Goal: Information Seeking & Learning: Learn about a topic

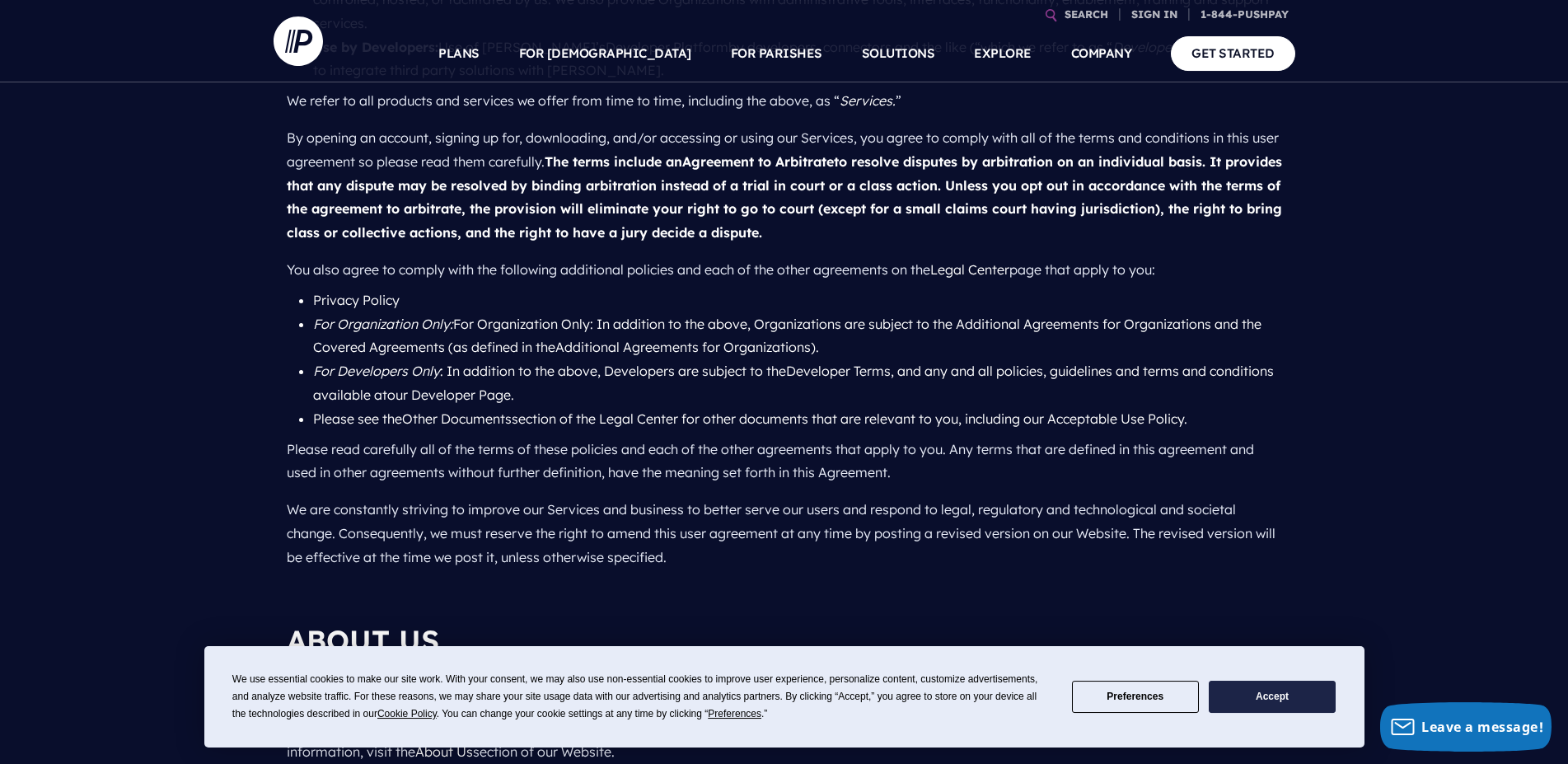
scroll to position [1261, 0]
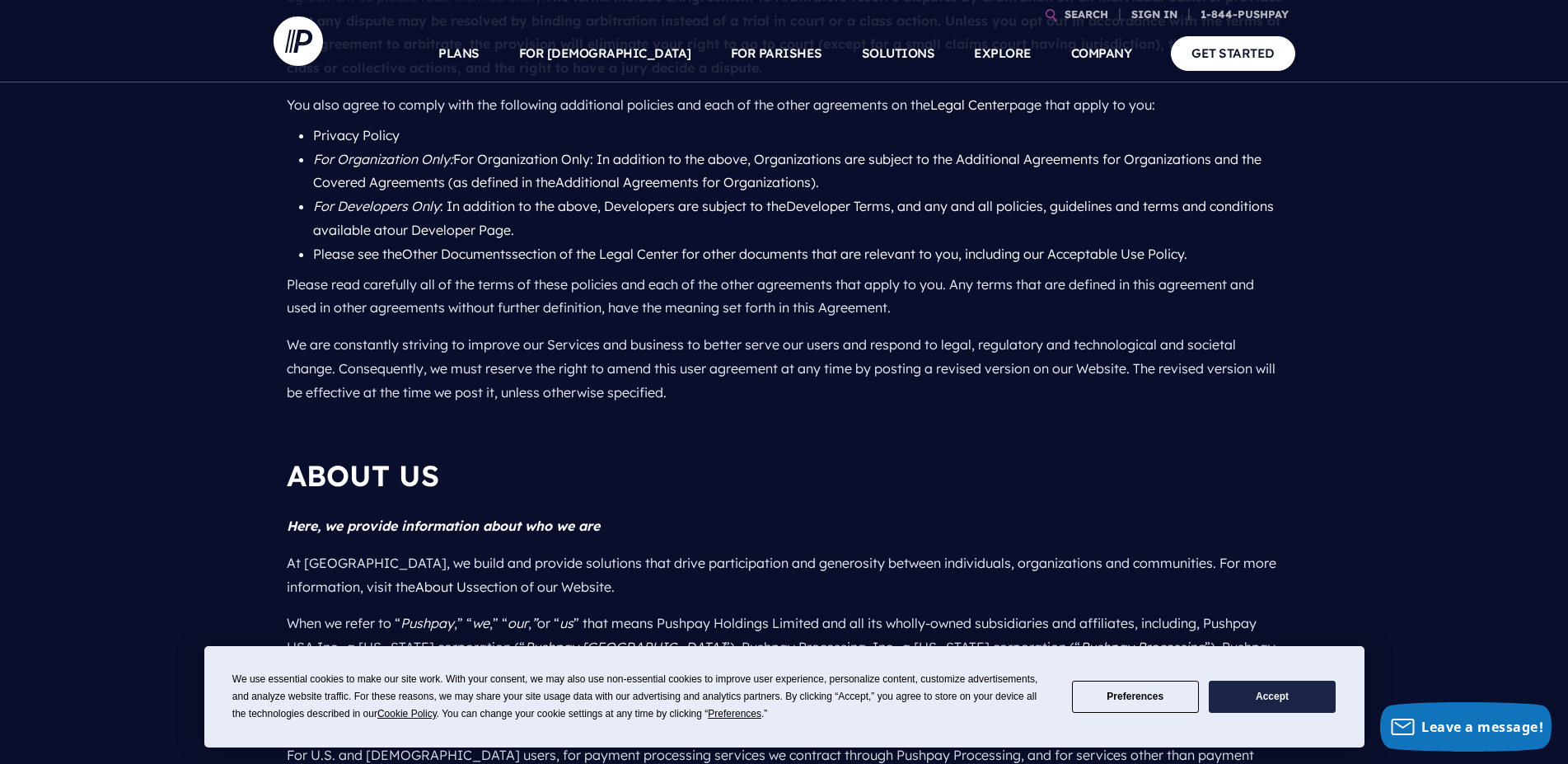
click at [1246, 698] on button "Accept" at bounding box center [1272, 697] width 127 height 32
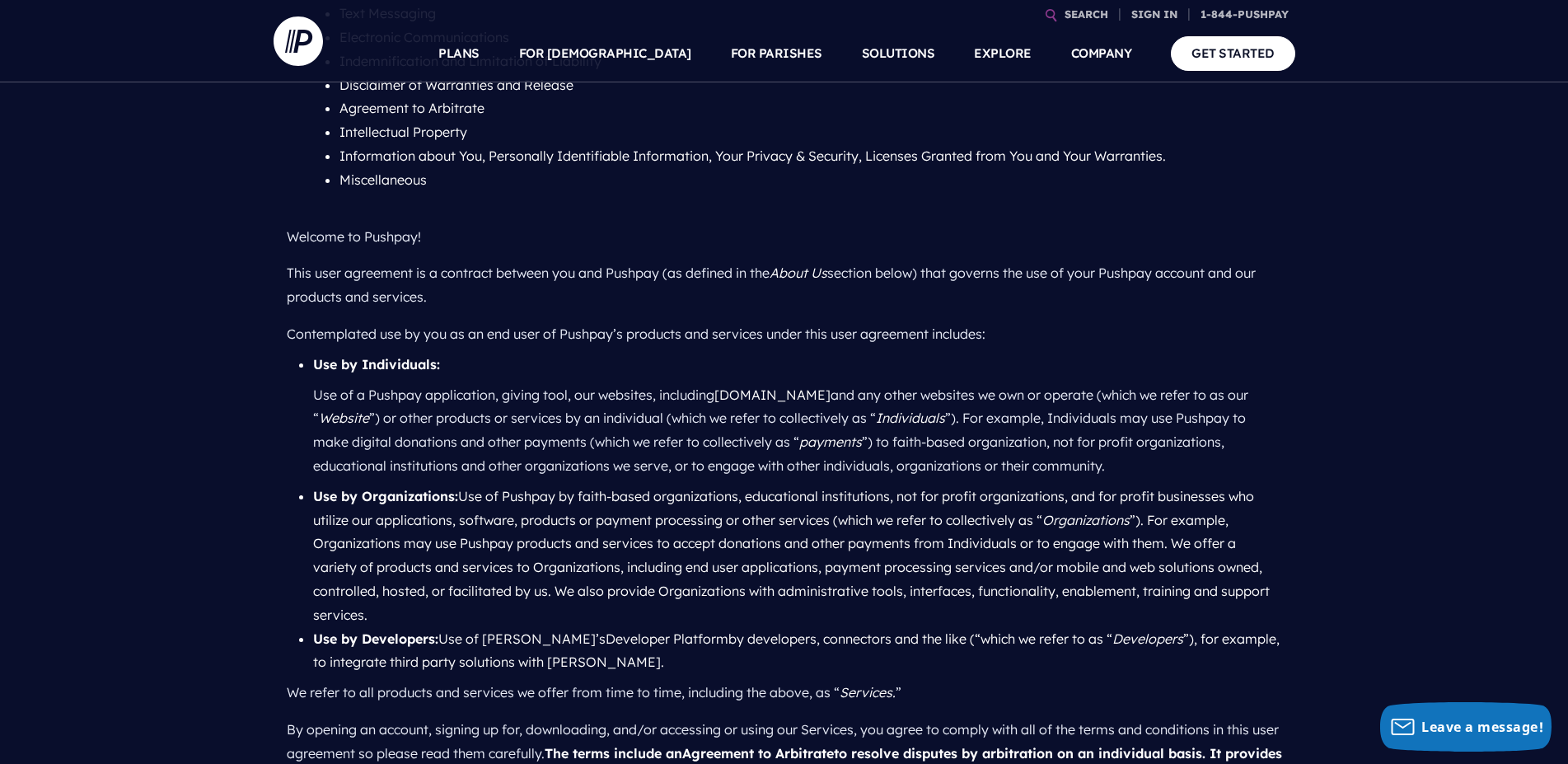
scroll to position [0, 0]
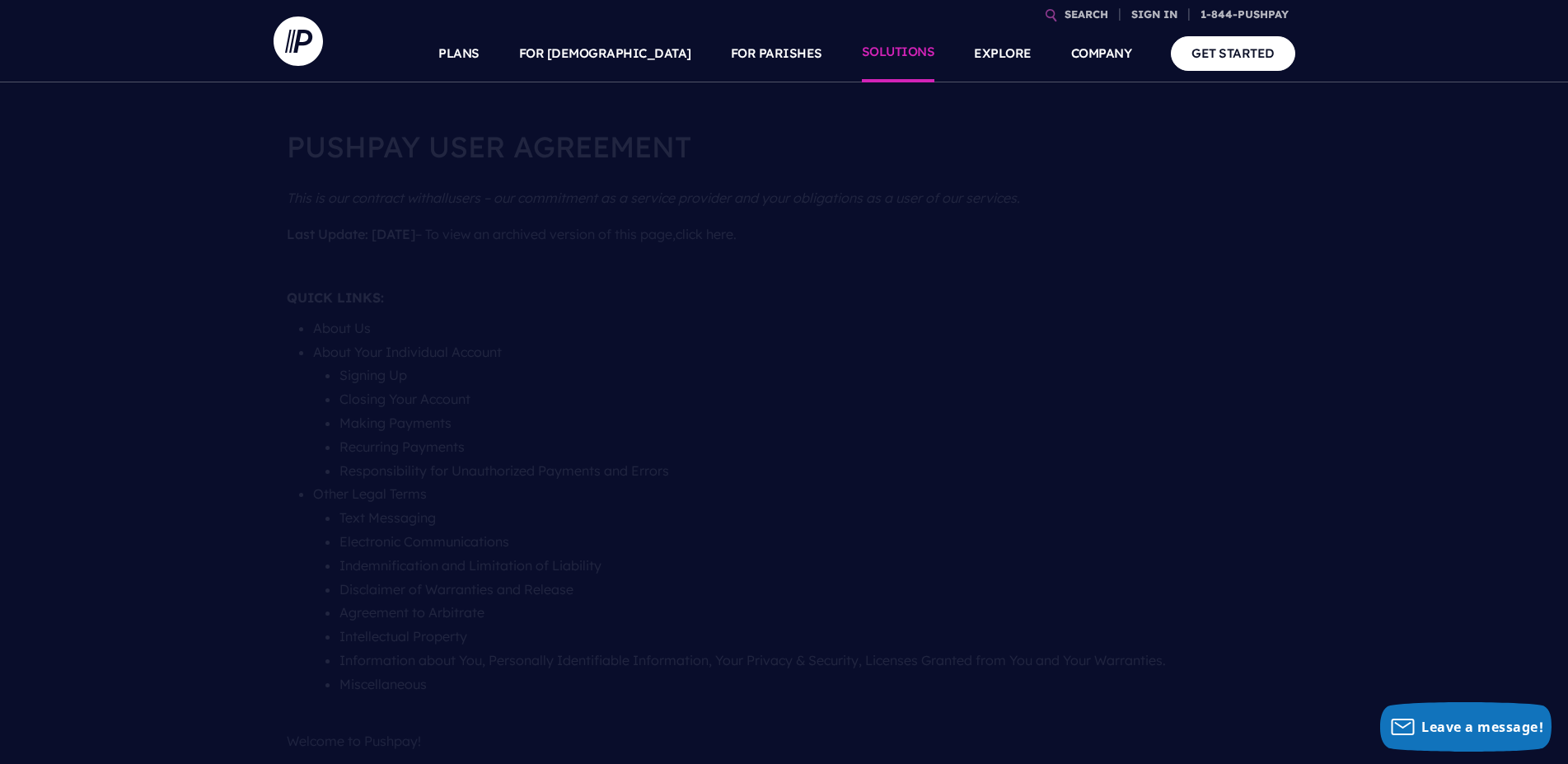
click at [914, 51] on link "SOLUTIONS" at bounding box center [898, 53] width 73 height 57
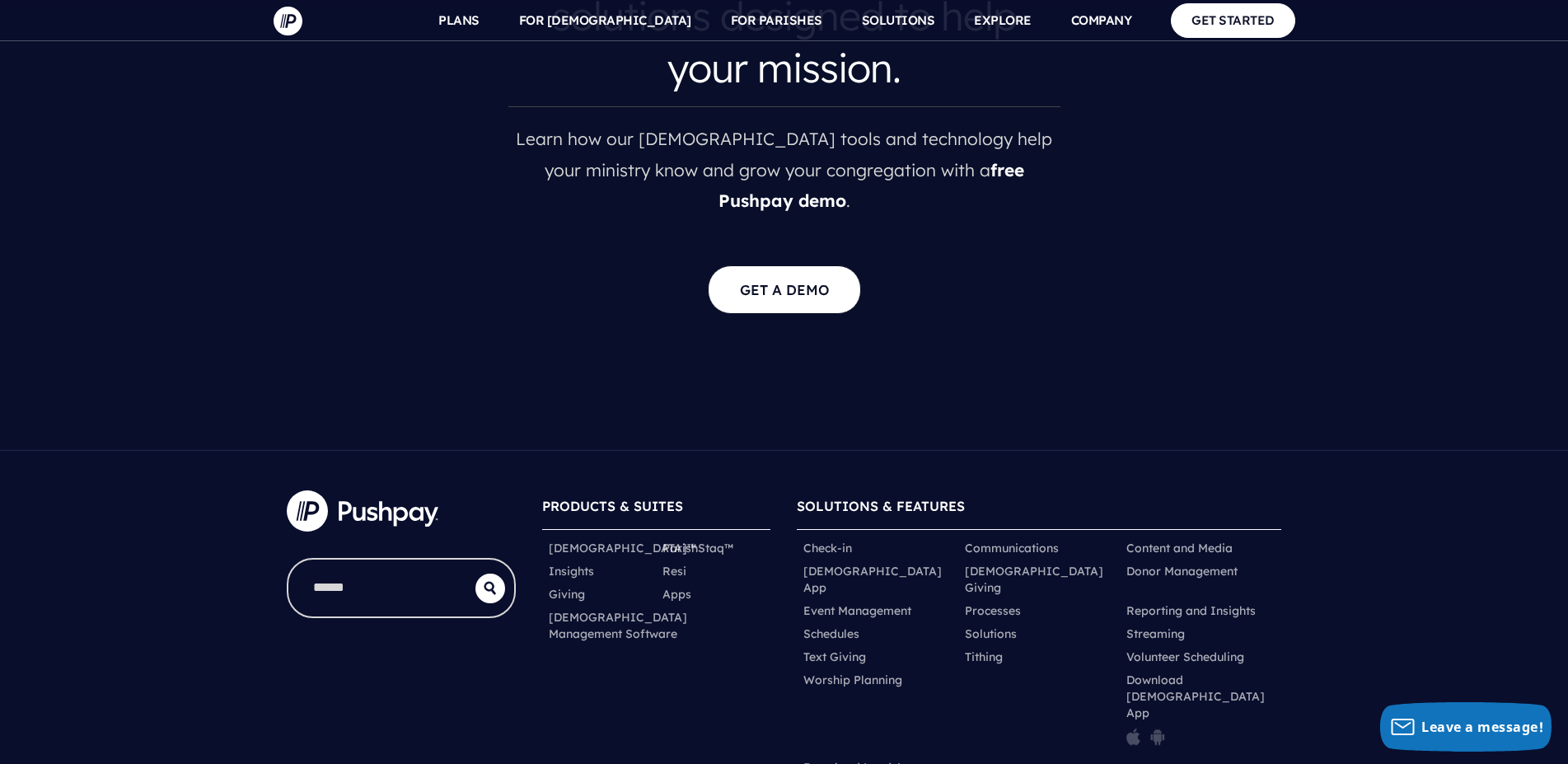
scroll to position [3401, 0]
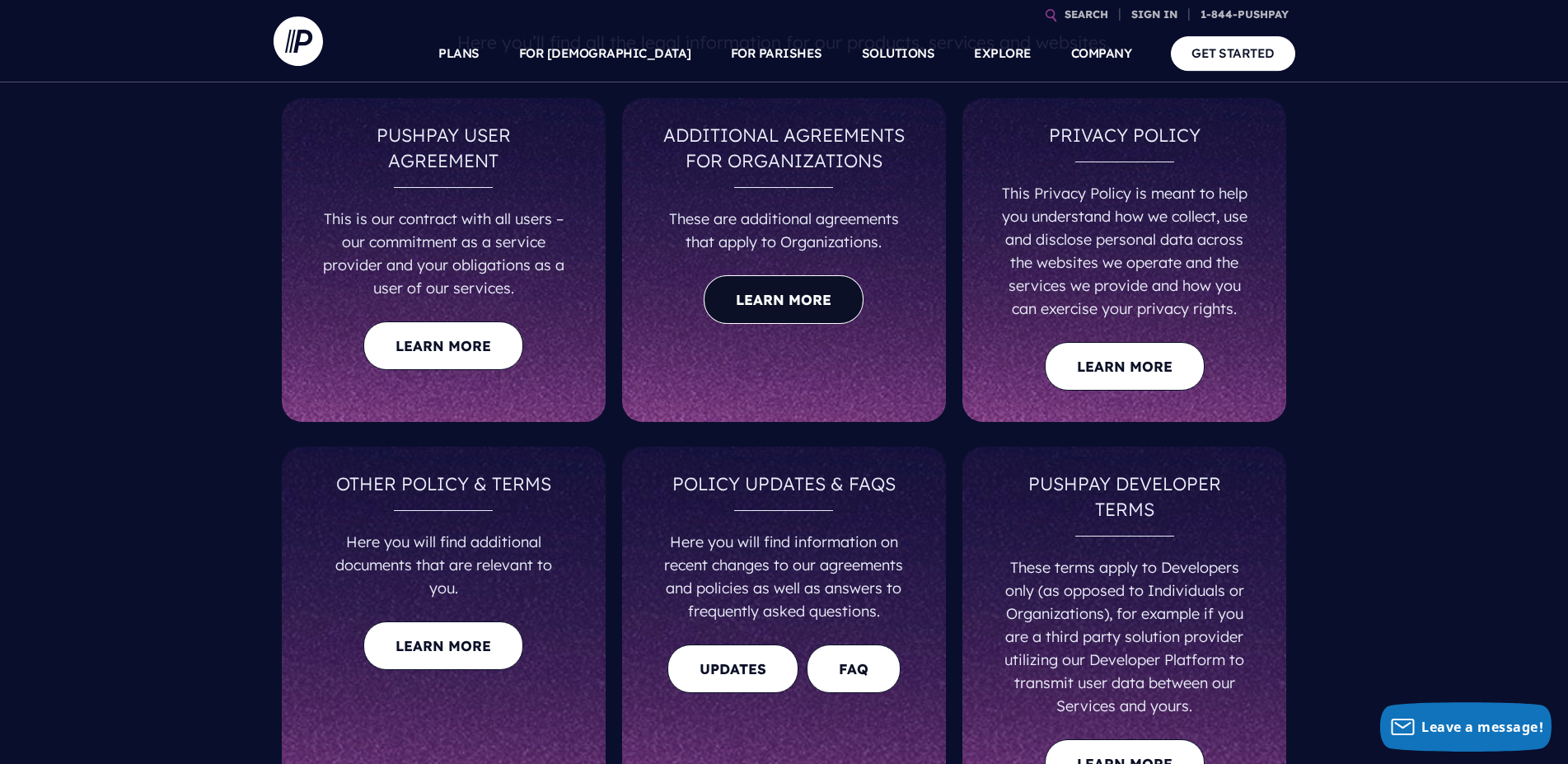
scroll to position [169, 0]
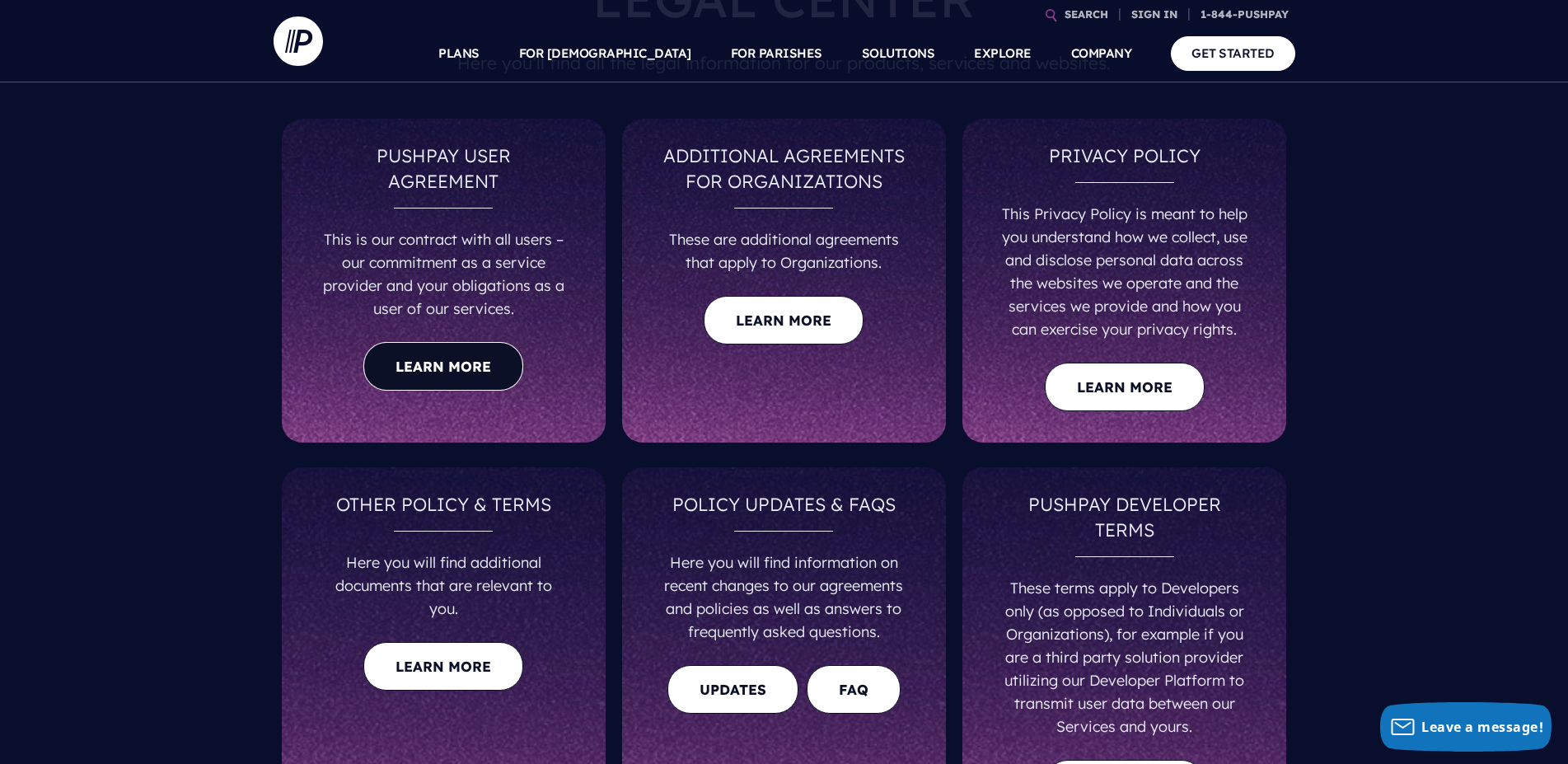
click at [421, 351] on link "Learn more" at bounding box center [443, 366] width 160 height 49
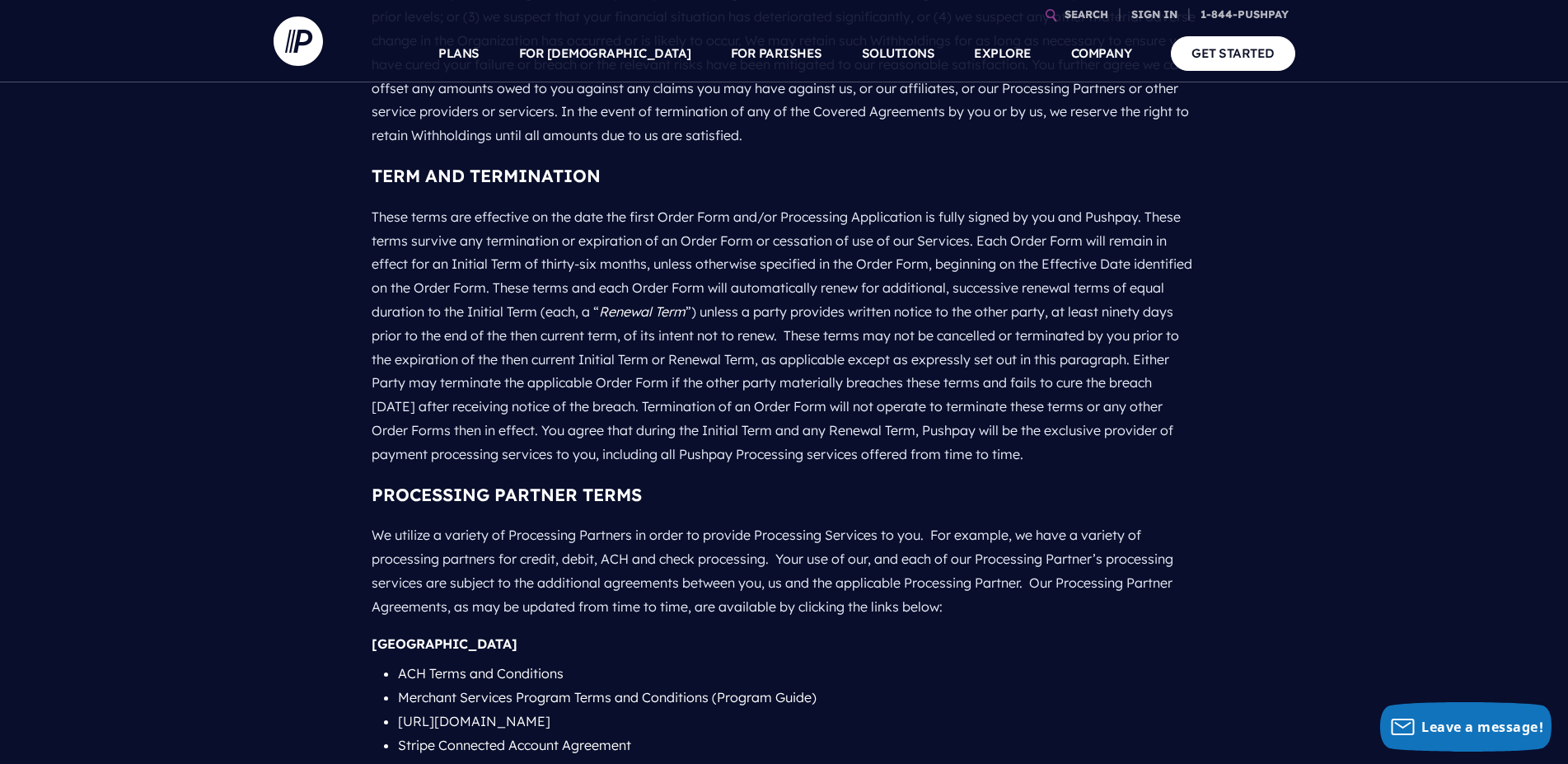
scroll to position [2089, 0]
